Goal: Find specific page/section: Find specific page/section

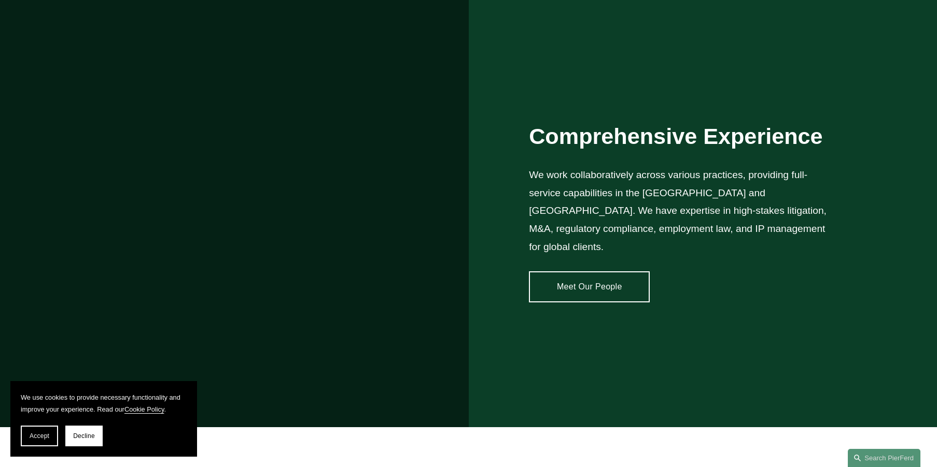
scroll to position [829, 0]
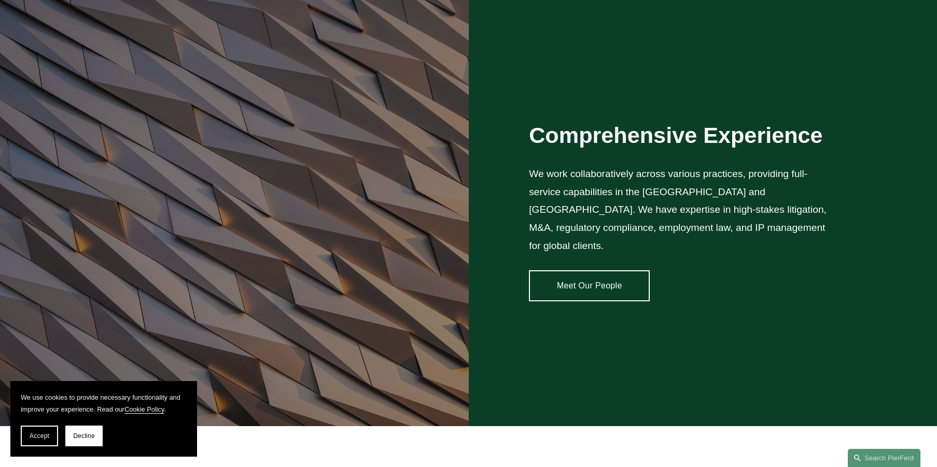
click at [589, 272] on link "Meet Our People" at bounding box center [589, 286] width 121 height 31
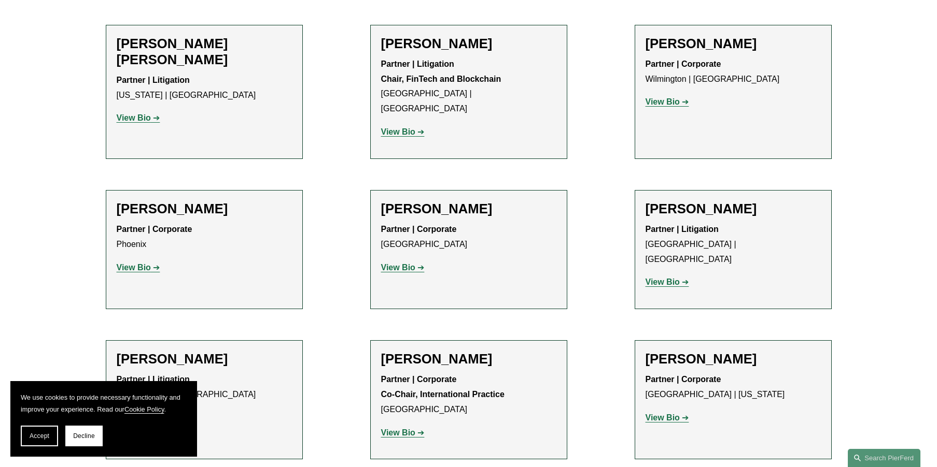
scroll to position [7100, 0]
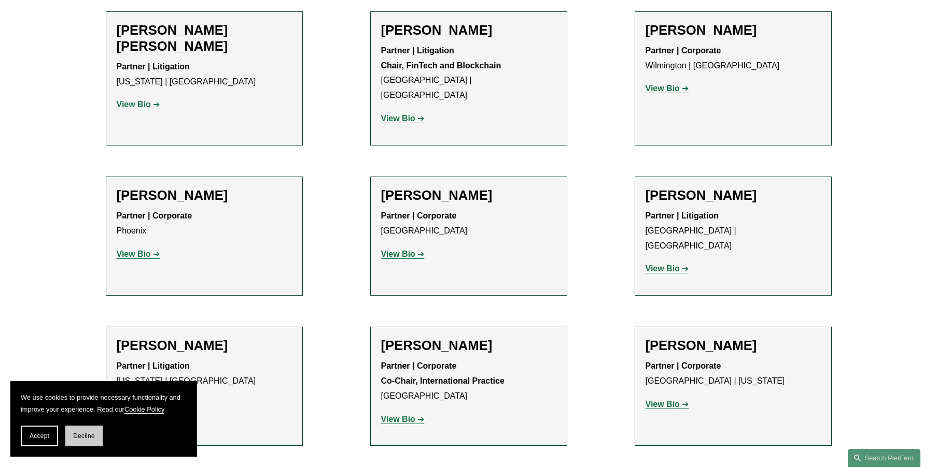
click at [74, 434] on span "Decline" at bounding box center [84, 436] width 22 height 7
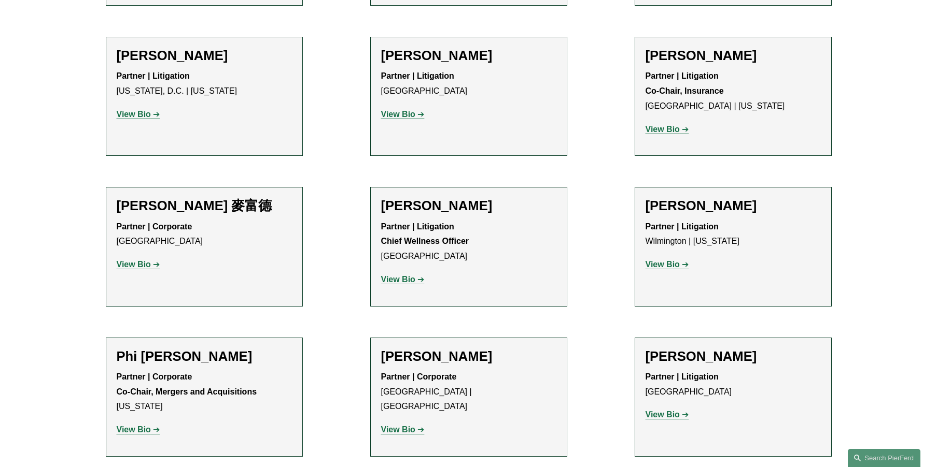
scroll to position [8759, 0]
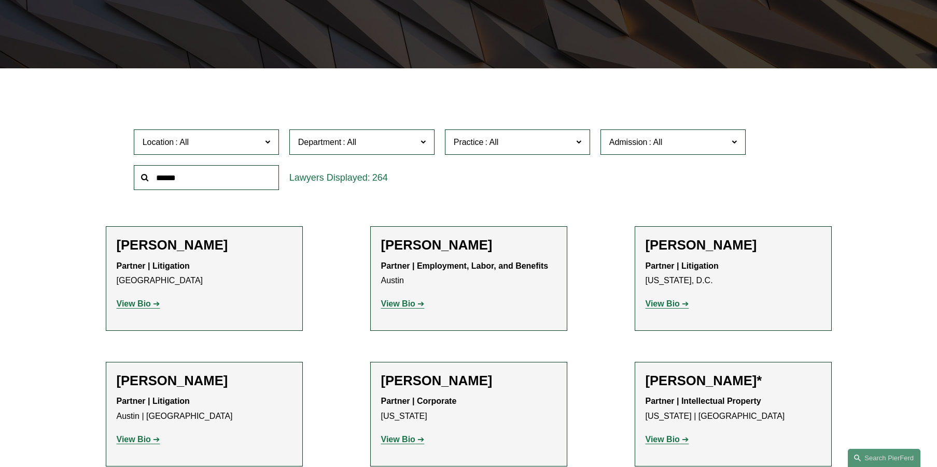
scroll to position [0, 0]
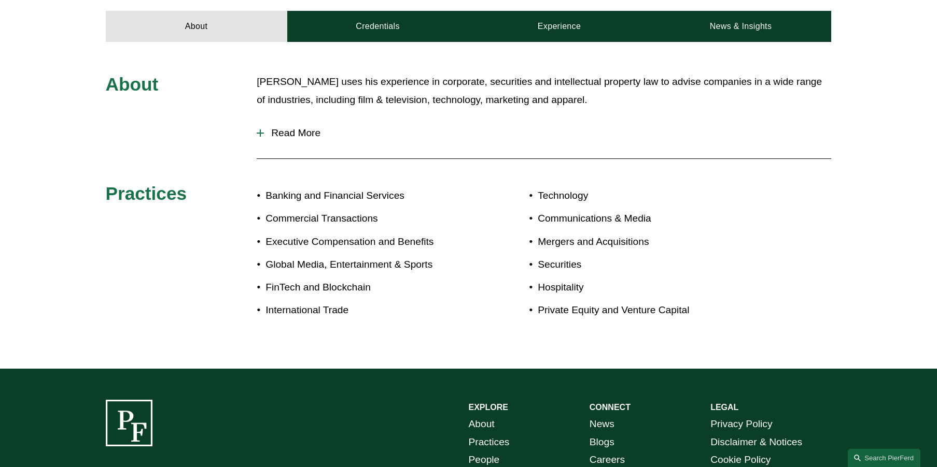
scroll to position [466, 0]
click at [281, 127] on span "Read More" at bounding box center [547, 132] width 567 height 11
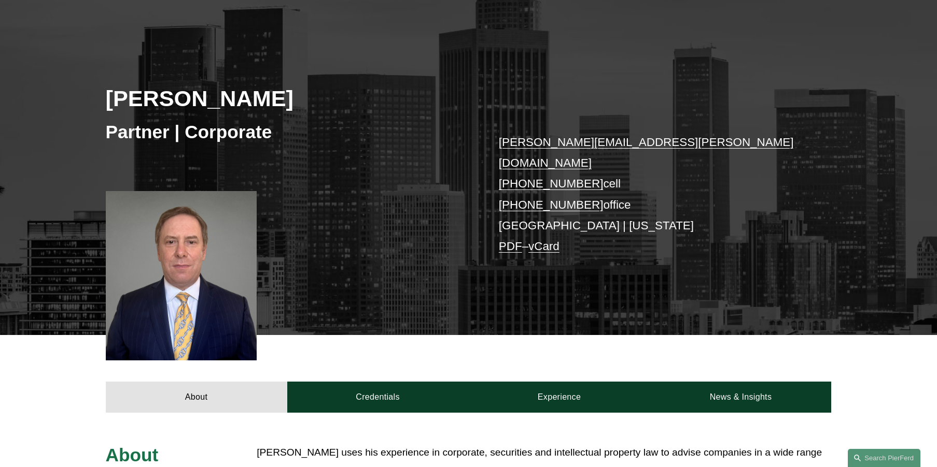
scroll to position [0, 0]
